Goal: Check status: Check status

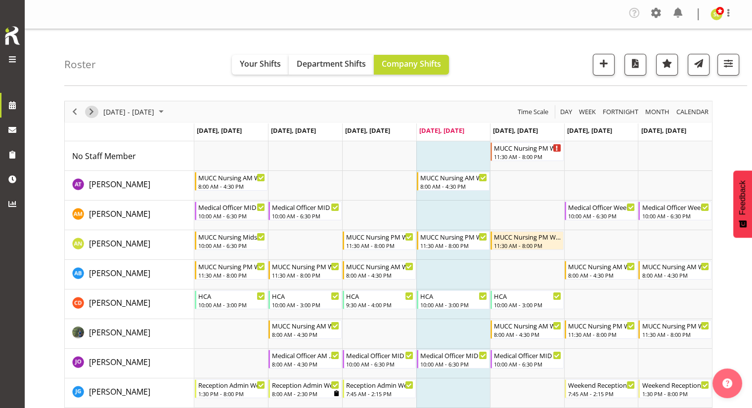
click at [89, 112] on span "Next" at bounding box center [91, 112] width 12 height 12
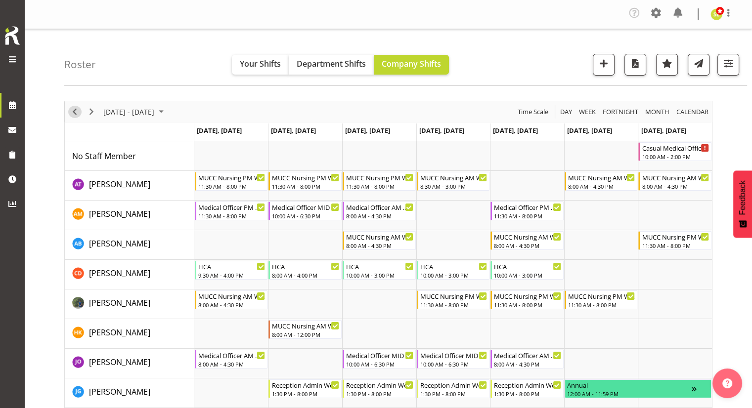
click at [75, 114] on span "Previous" at bounding box center [75, 112] width 12 height 12
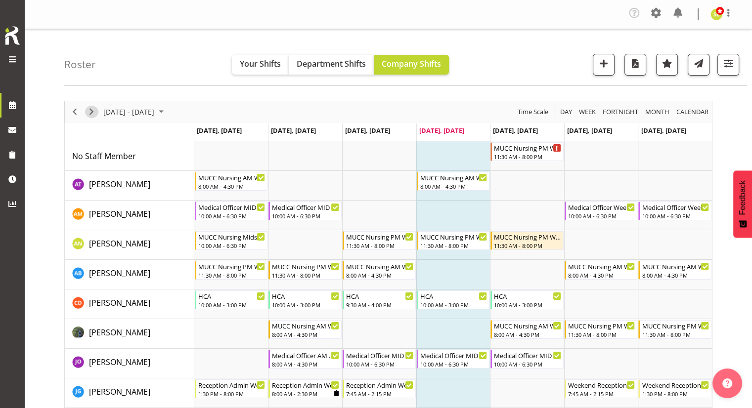
click at [97, 112] on button "Next" at bounding box center [91, 112] width 13 height 12
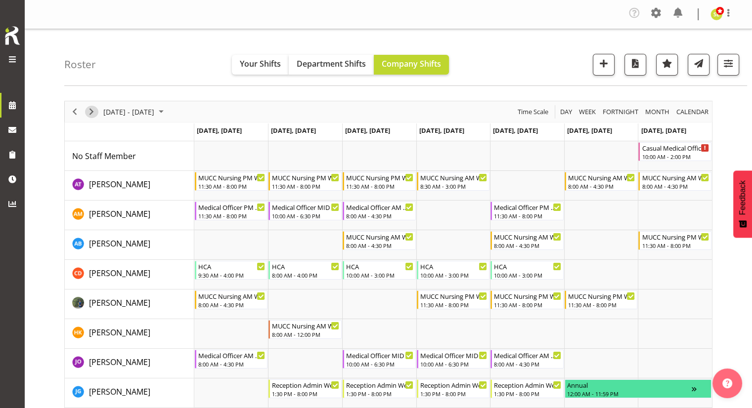
click at [97, 112] on button "Next" at bounding box center [91, 112] width 13 height 12
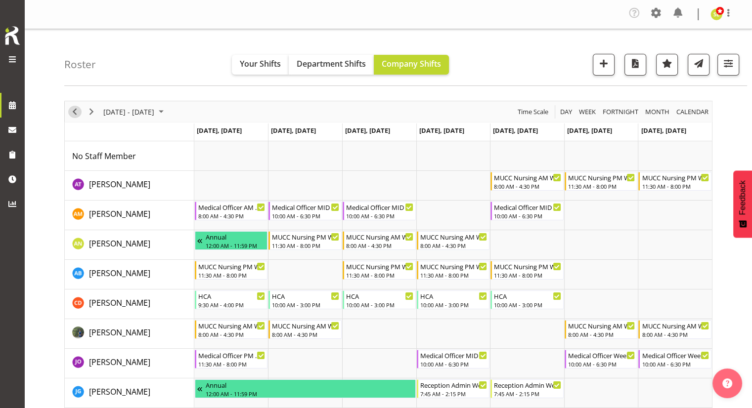
click at [74, 114] on span "Previous" at bounding box center [75, 112] width 12 height 12
